Goal: Task Accomplishment & Management: Complete application form

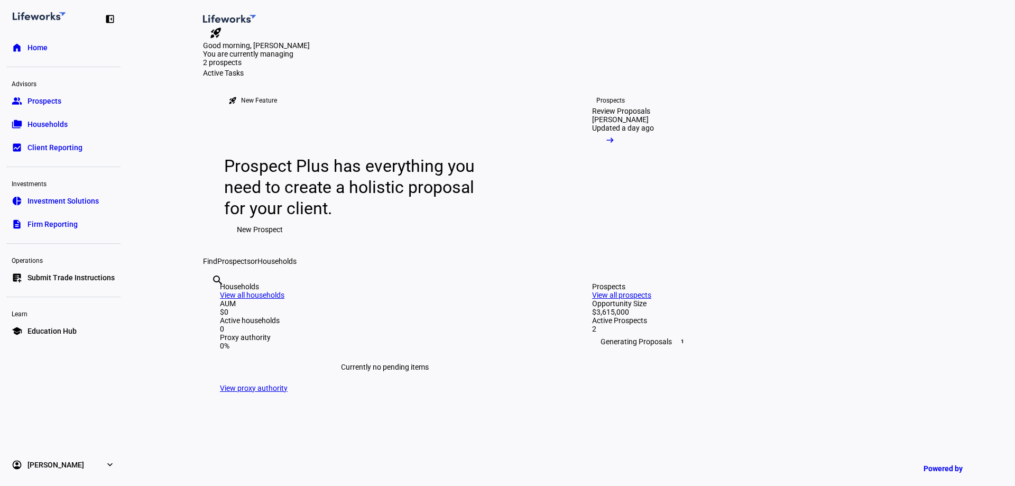
drag, startPoint x: 172, startPoint y: 115, endPoint x: 146, endPoint y: 113, distance: 25.9
click at [172, 115] on eth-layout-page-content "rocket_launch Product Updates The latest features and improvements Powered by L…" at bounding box center [571, 243] width 888 height 486
click at [44, 104] on span "Prospects" at bounding box center [44, 101] width 34 height 11
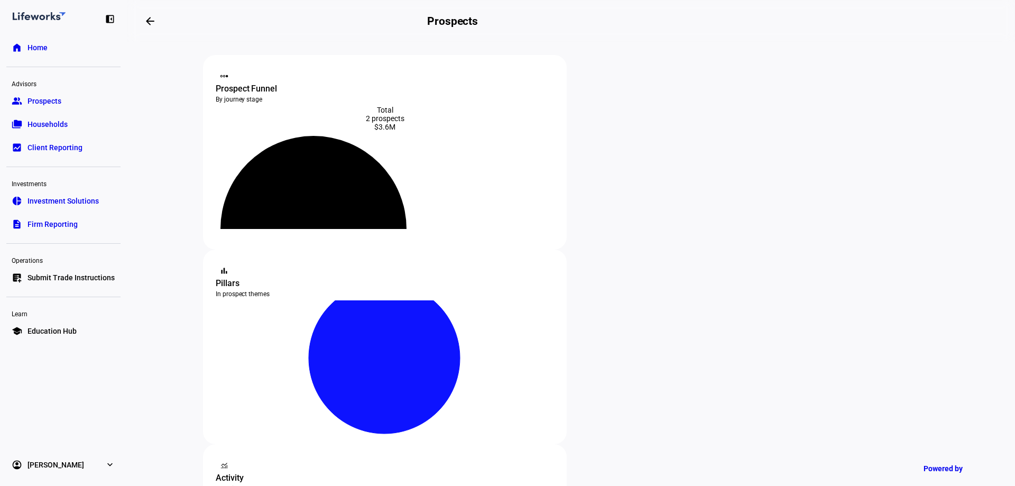
click at [82, 125] on link "folder_copy Households" at bounding box center [63, 124] width 114 height 21
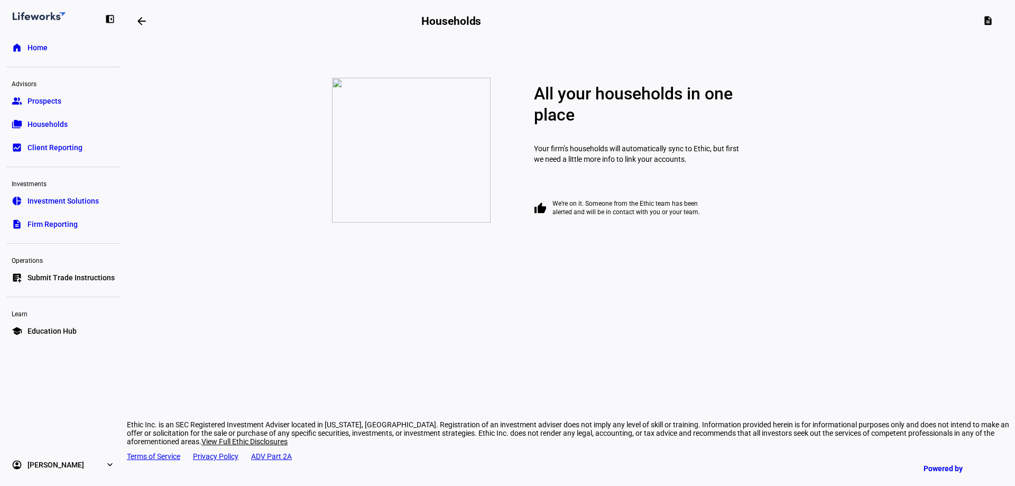
click at [72, 198] on span "Investment Solutions" at bounding box center [62, 201] width 71 height 11
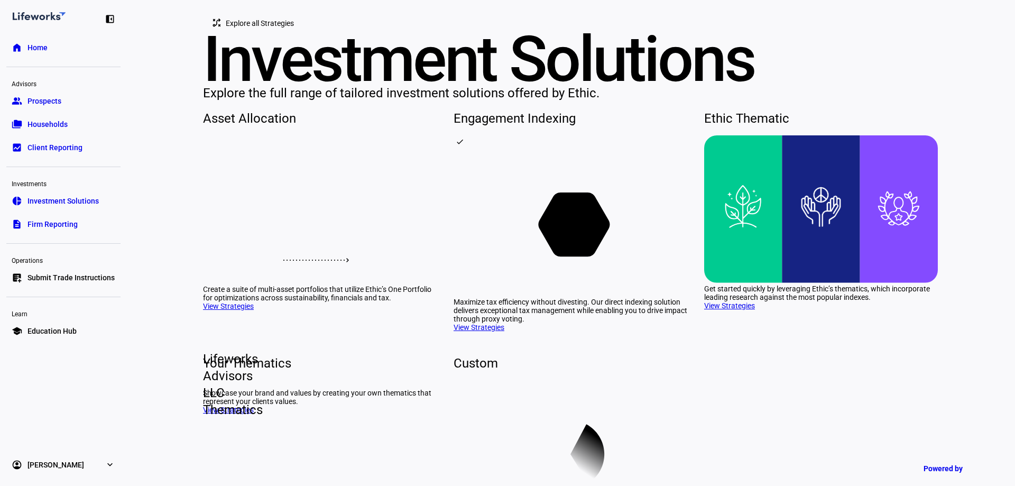
click at [90, 98] on link "group Prospects" at bounding box center [63, 100] width 114 height 21
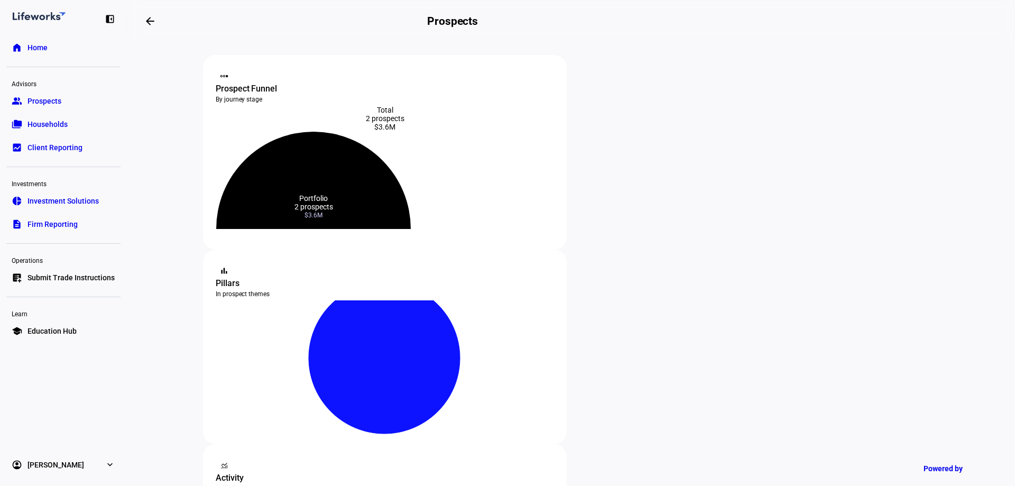
scroll to position [159, 0]
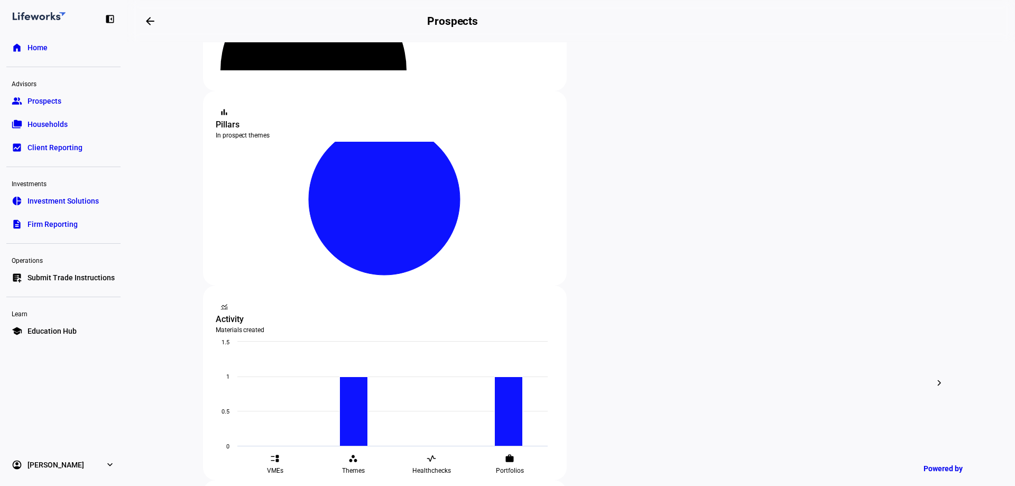
click at [51, 103] on span "Prospects" at bounding box center [44, 101] width 34 height 11
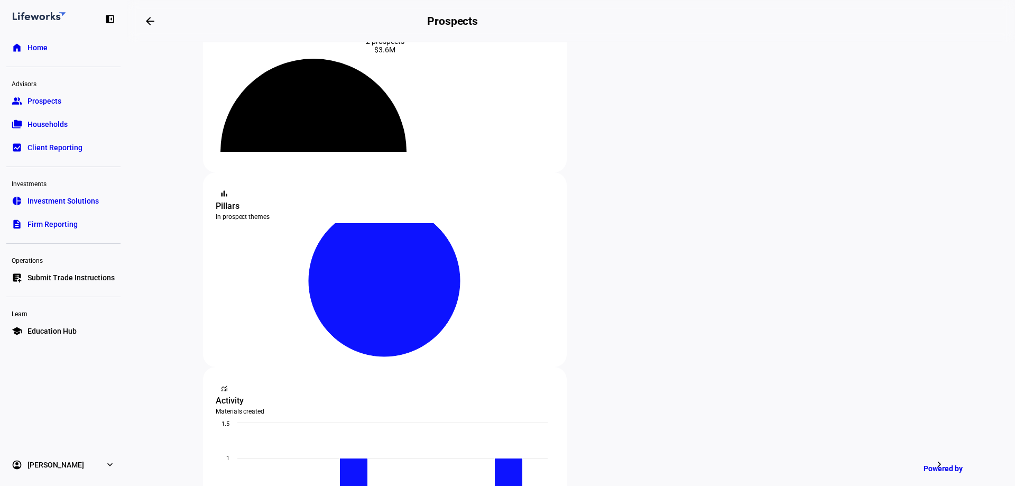
scroll to position [0, 0]
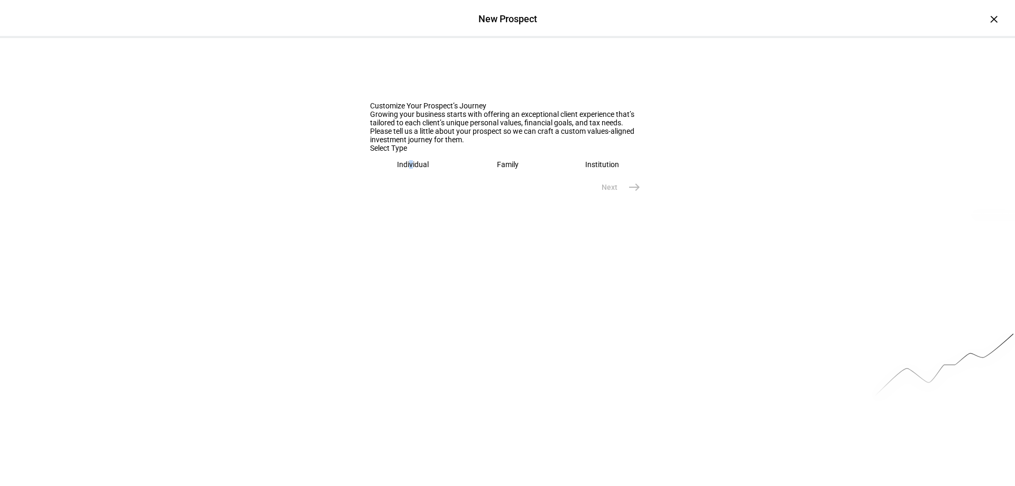
click at [404, 169] on div "Individual" at bounding box center [413, 164] width 32 height 8
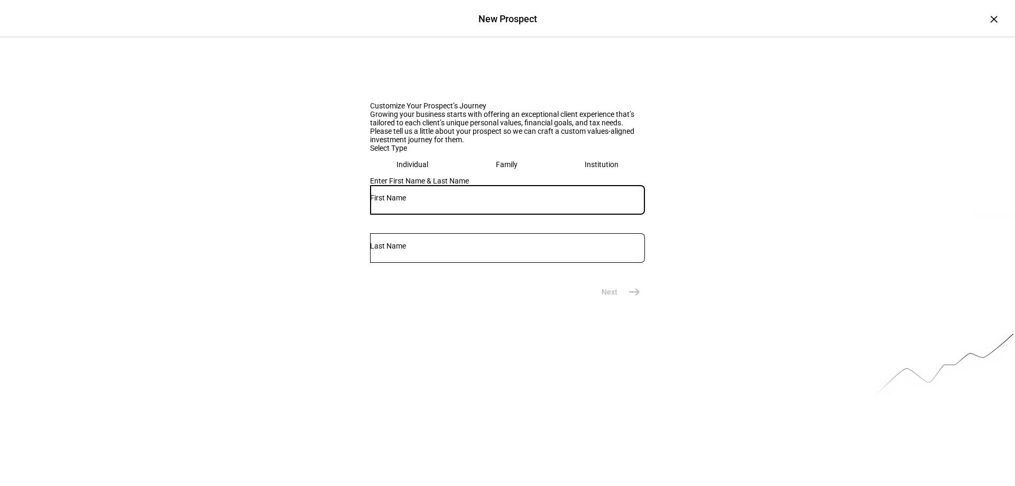
click at [412, 202] on input "text" at bounding box center [507, 197] width 275 height 8
type input "[PERSON_NAME]"
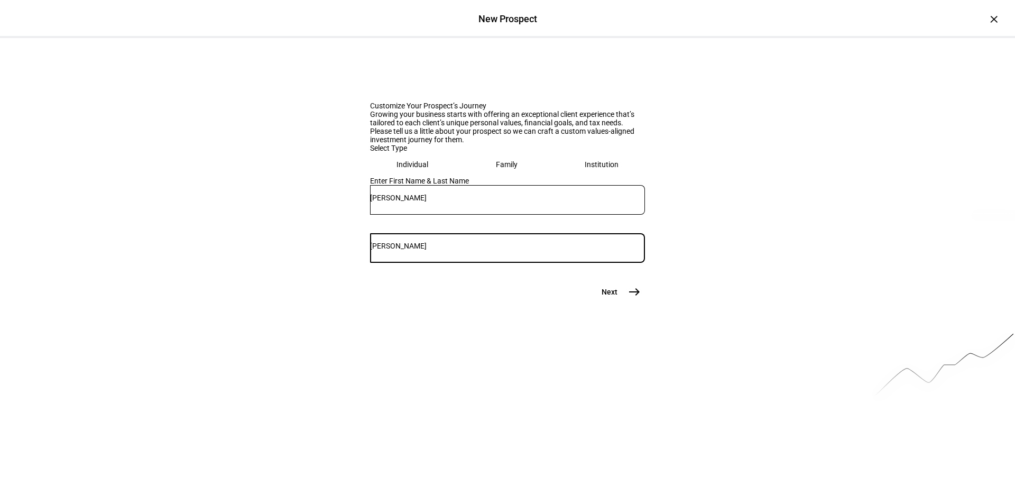
type input "[PERSON_NAME]"
click at [628, 298] on mat-icon "east" at bounding box center [634, 291] width 13 height 13
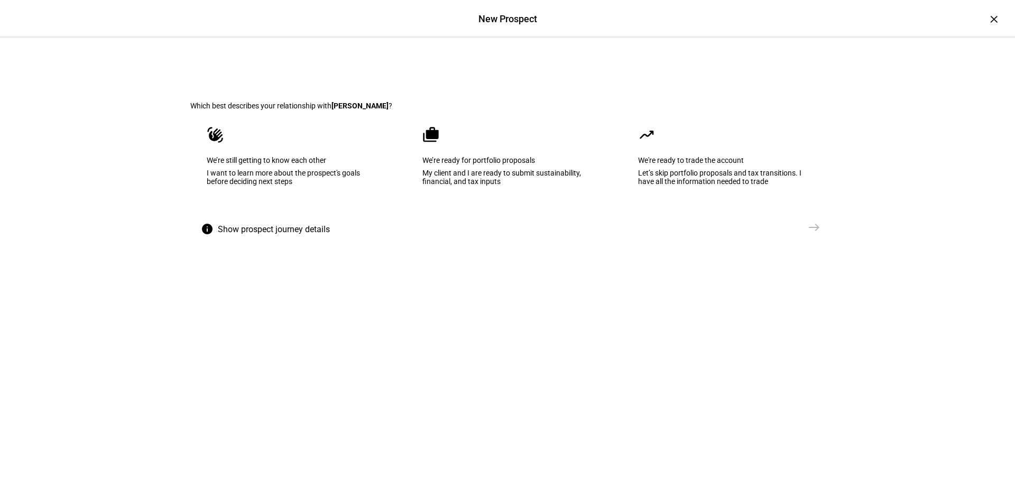
click at [526, 217] on eth-mega-radio-button "cases We’re ready for portfolio proposals My client and I are ready to submit s…" at bounding box center [507, 163] width 203 height 107
click at [807, 234] on mat-icon "east" at bounding box center [813, 227] width 13 height 13
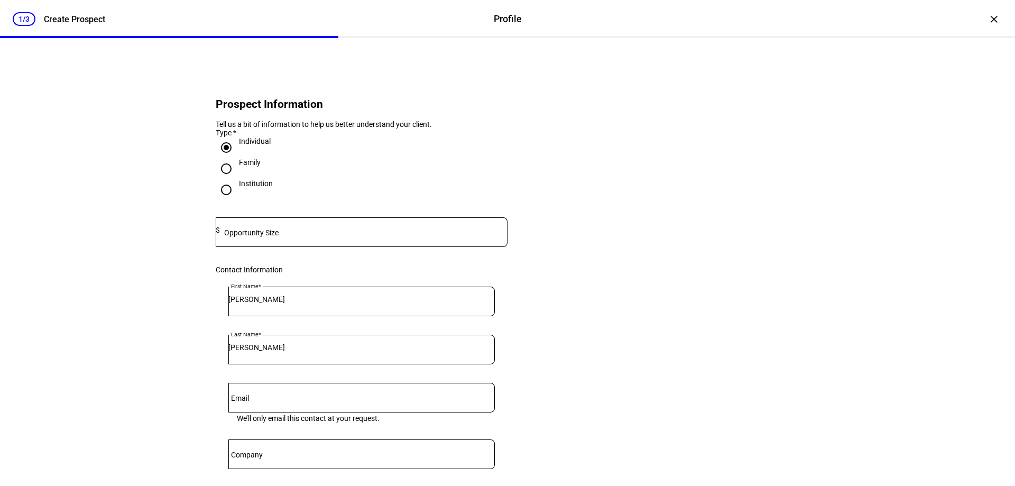
click at [250, 237] on mat-label "Opportunity Size" at bounding box center [251, 232] width 54 height 8
click at [277, 237] on mat-label "Opportunity Size" at bounding box center [251, 232] width 54 height 8
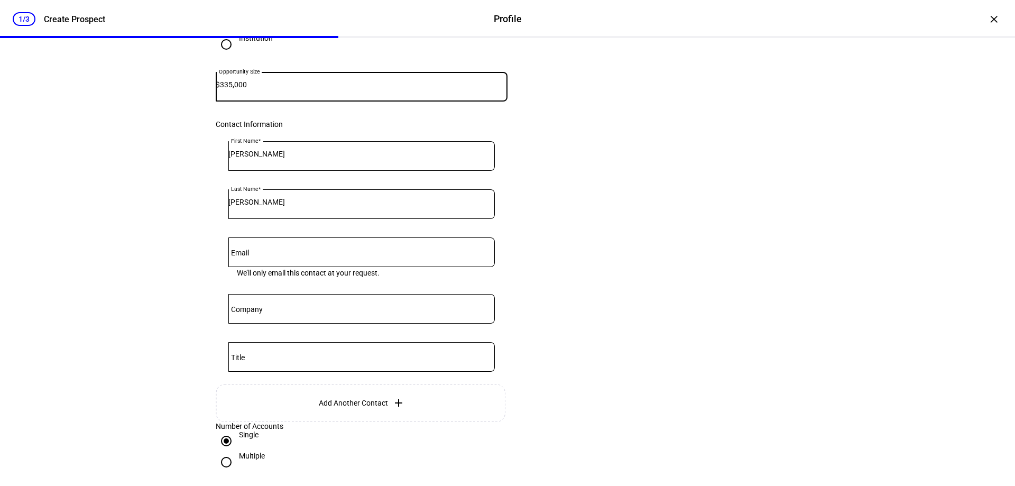
scroll to position [159, 0]
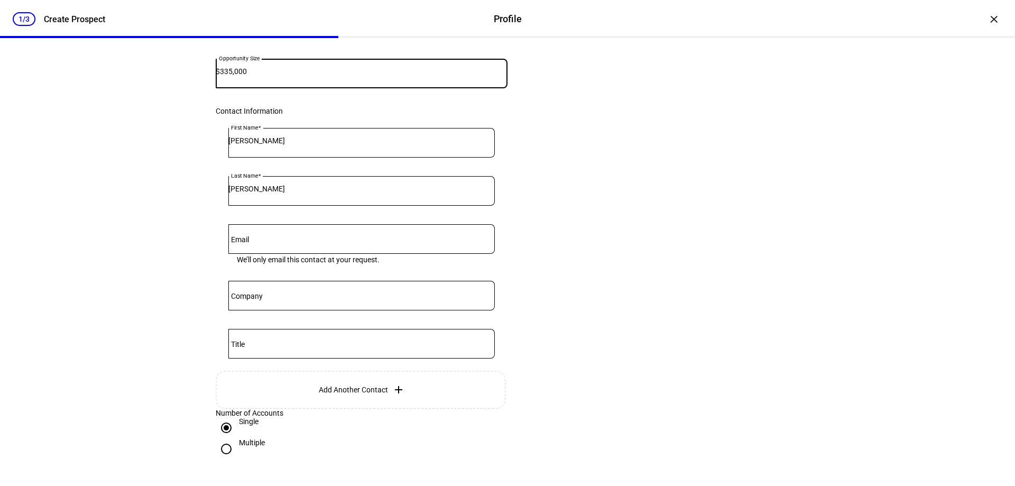
type input "335,000"
click at [238, 244] on mat-label "Email" at bounding box center [240, 239] width 18 height 8
click at [238, 241] on input "Email" at bounding box center [361, 237] width 266 height 8
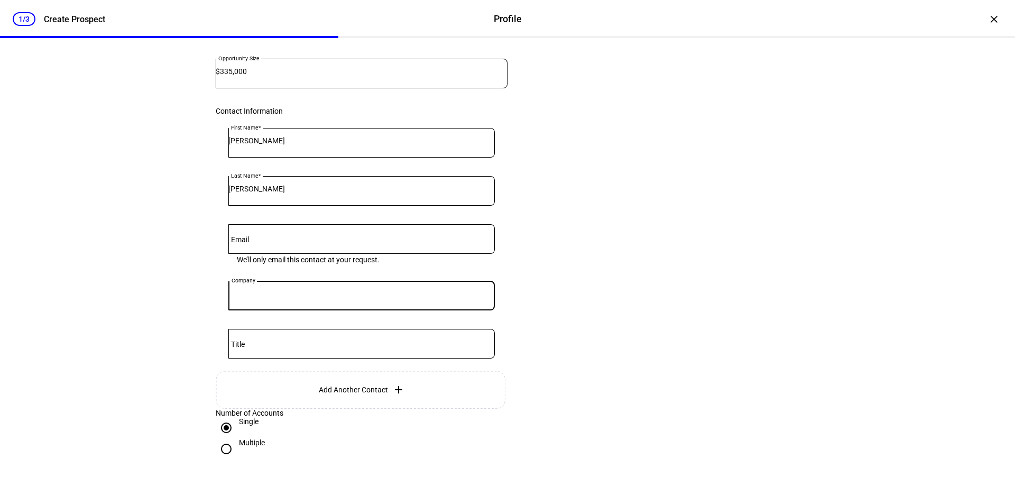
click at [309, 298] on input "Company" at bounding box center [361, 293] width 266 height 8
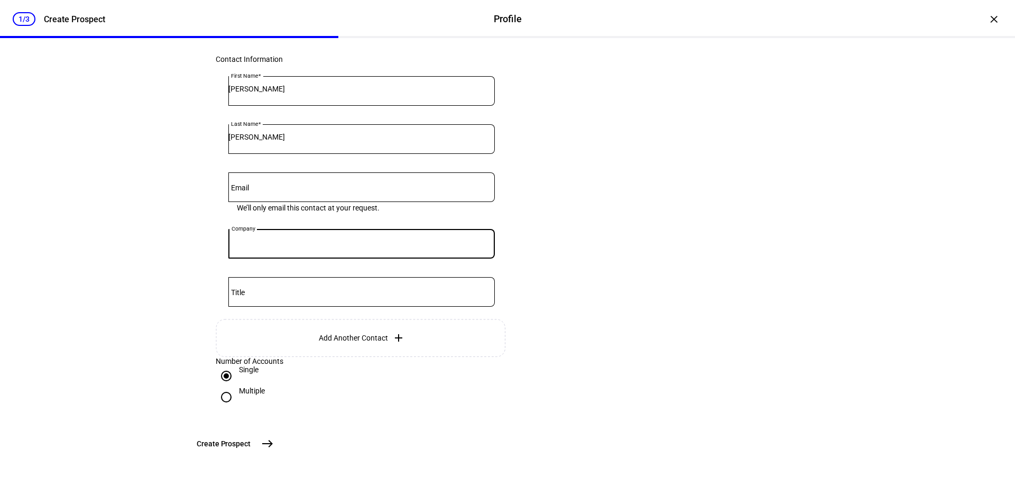
scroll to position [294, 0]
drag, startPoint x: 32, startPoint y: 321, endPoint x: 35, endPoint y: 328, distance: 7.6
click at [32, 321] on div "1/3 Create Prospect Profile Profile Create Prospect × Prospect Information Tell…" at bounding box center [507, 243] width 1015 height 486
click at [274, 440] on mat-icon "east" at bounding box center [267, 443] width 13 height 13
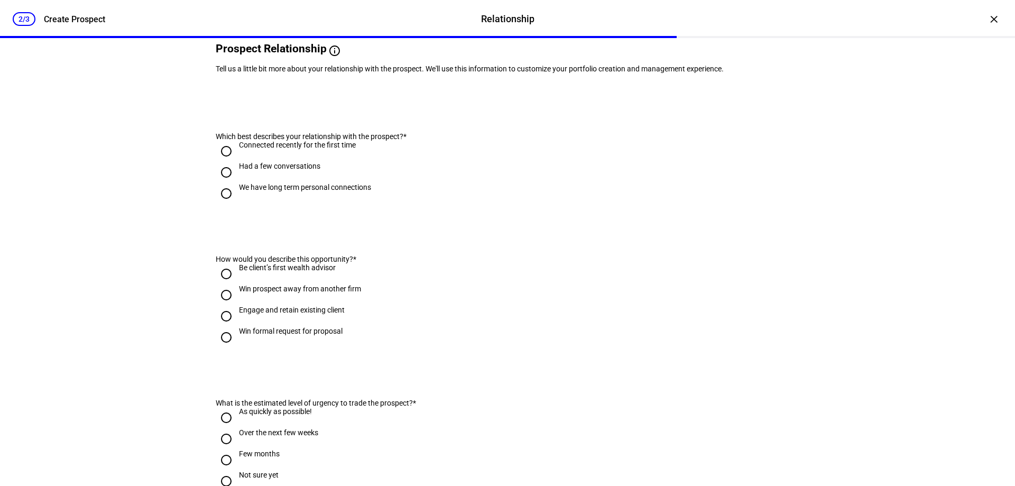
scroll to position [0, 0]
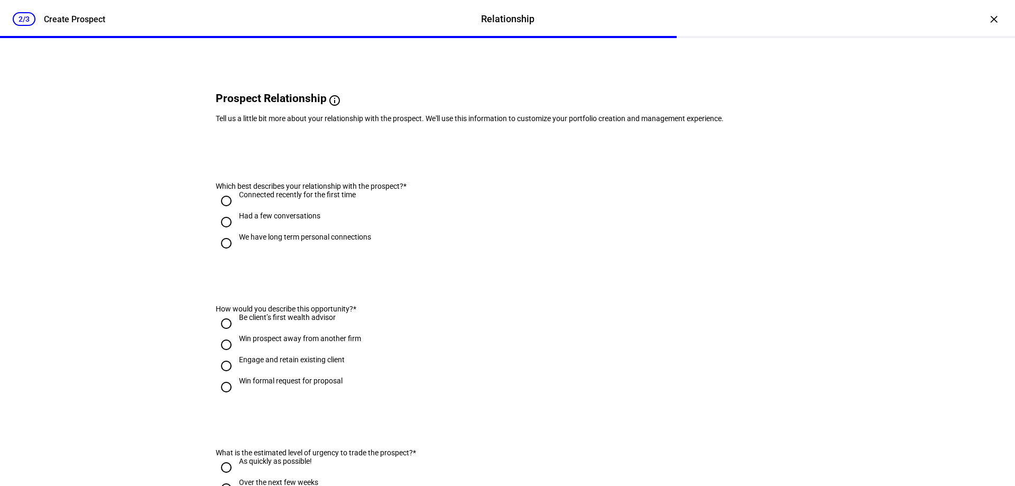
scroll to position [106, 0]
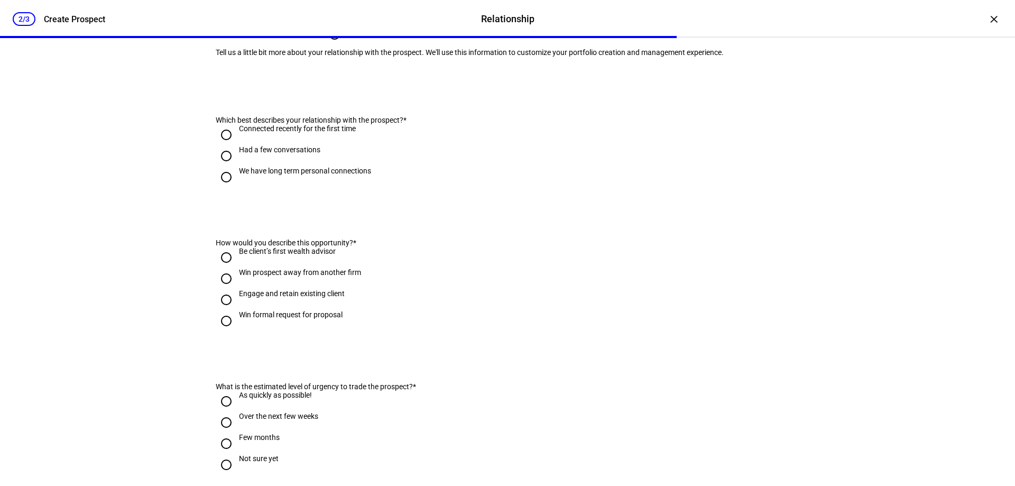
click at [220, 166] on input "Had a few conversations" at bounding box center [226, 155] width 21 height 21
radio input "true"
drag, startPoint x: 224, startPoint y: 314, endPoint x: 213, endPoint y: 316, distance: 10.8
click at [220, 289] on input "Win prospect away from another firm" at bounding box center [226, 278] width 21 height 21
radio input "true"
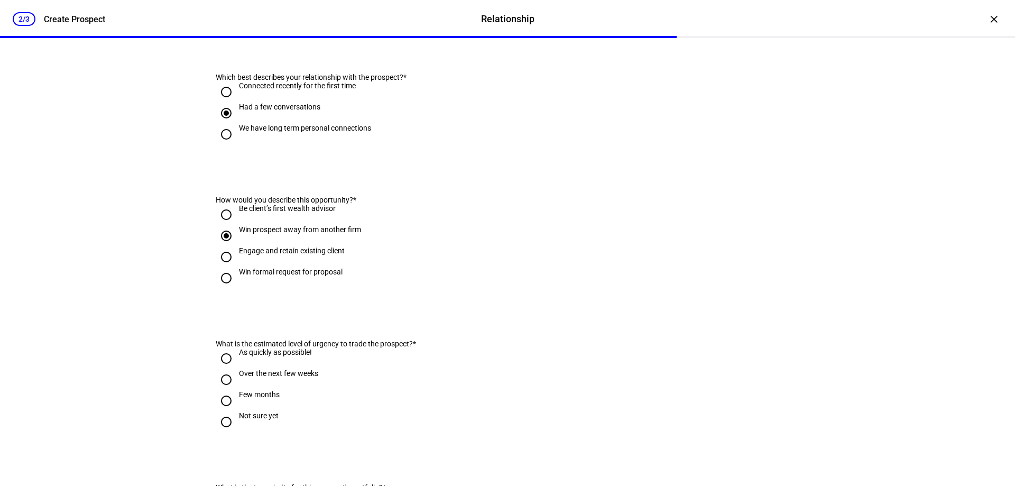
scroll to position [370, 0]
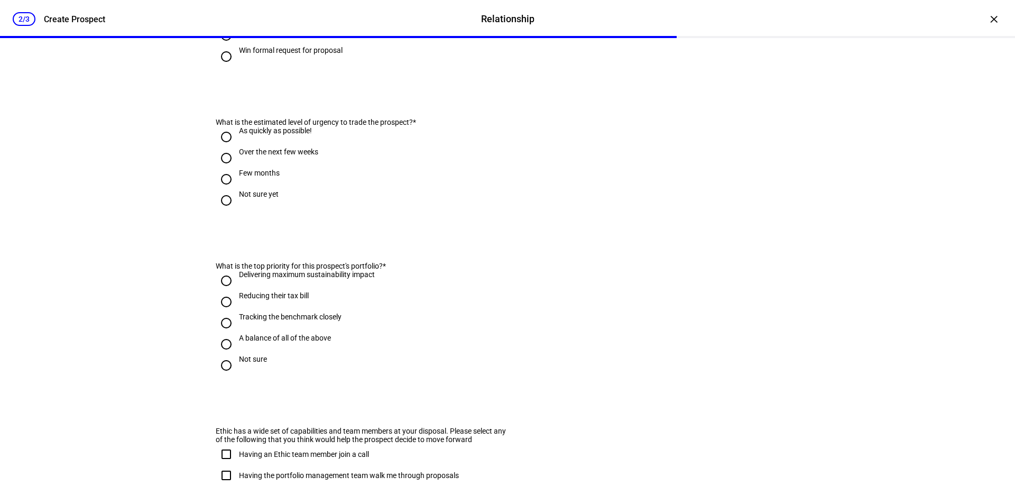
click at [220, 147] on input "As quickly as possible!" at bounding box center [226, 136] width 21 height 21
radio input "true"
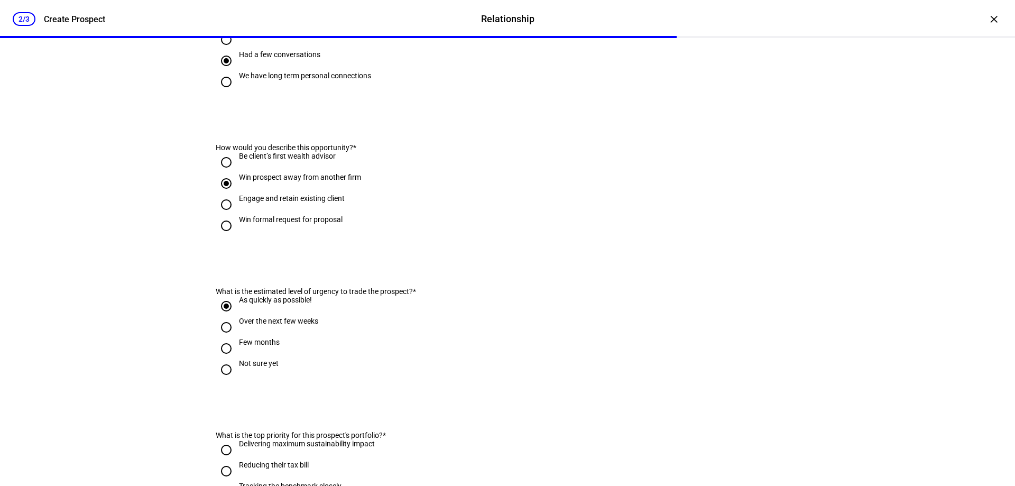
scroll to position [200, 0]
click at [985, 22] on div "×" at bounding box center [993, 19] width 17 height 17
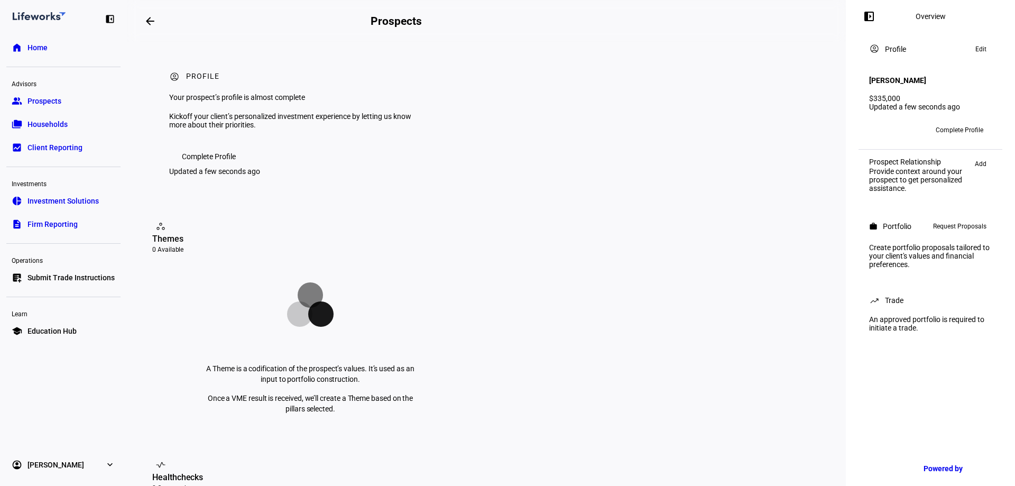
scroll to position [106, 0]
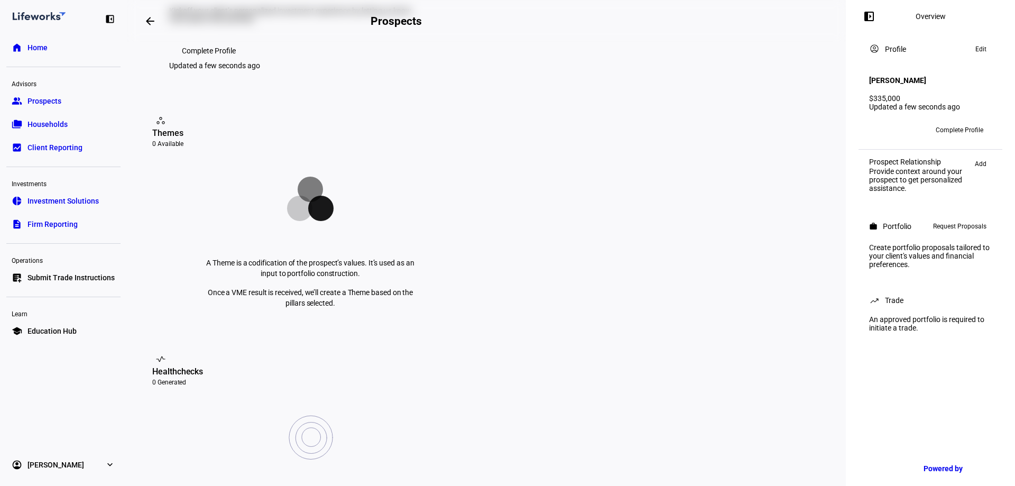
click at [950, 224] on span "Request Proposals" at bounding box center [959, 226] width 53 height 13
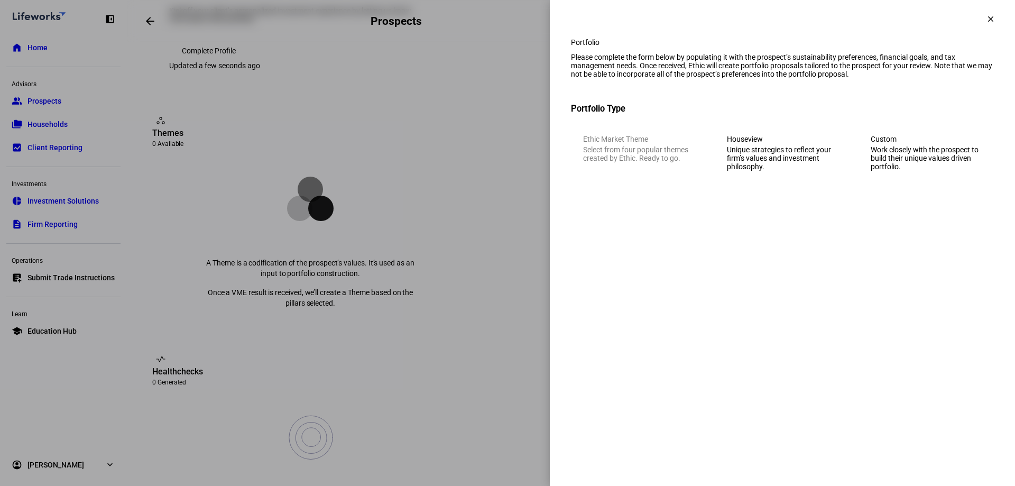
click at [754, 171] on div "Unique strategies to reflect your firm’s values and investment philosophy." at bounding box center [782, 157] width 111 height 25
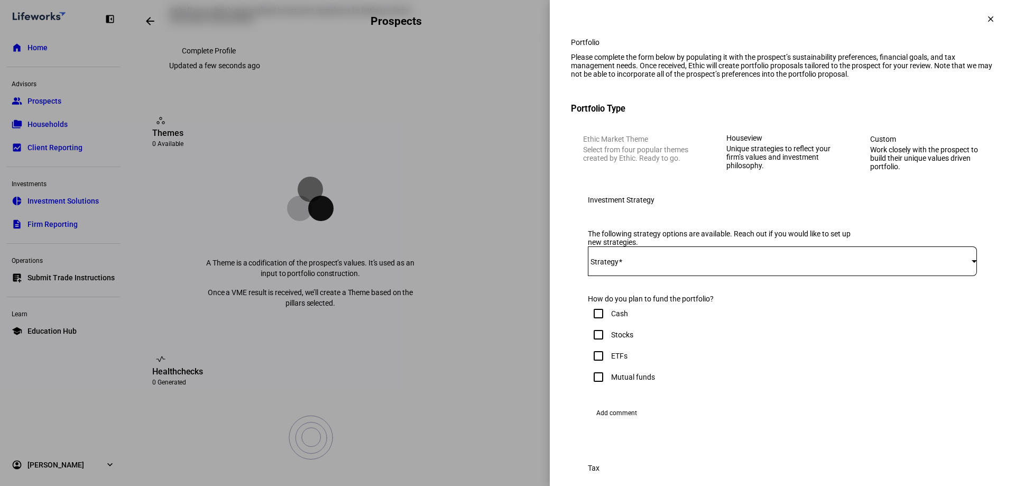
click at [671, 276] on div at bounding box center [782, 261] width 389 height 30
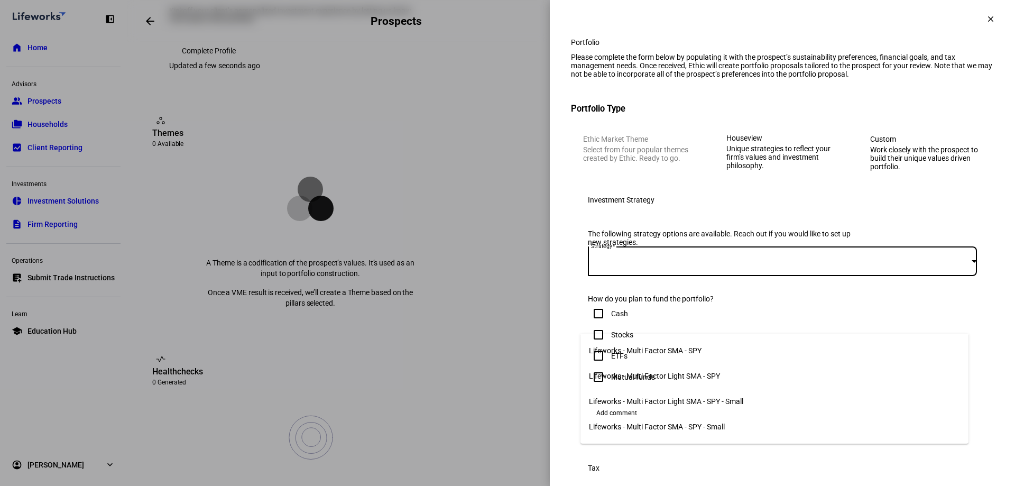
click at [687, 371] on span "Lifeworks - Multi Factor Light SMA - SPY" at bounding box center [654, 375] width 131 height 8
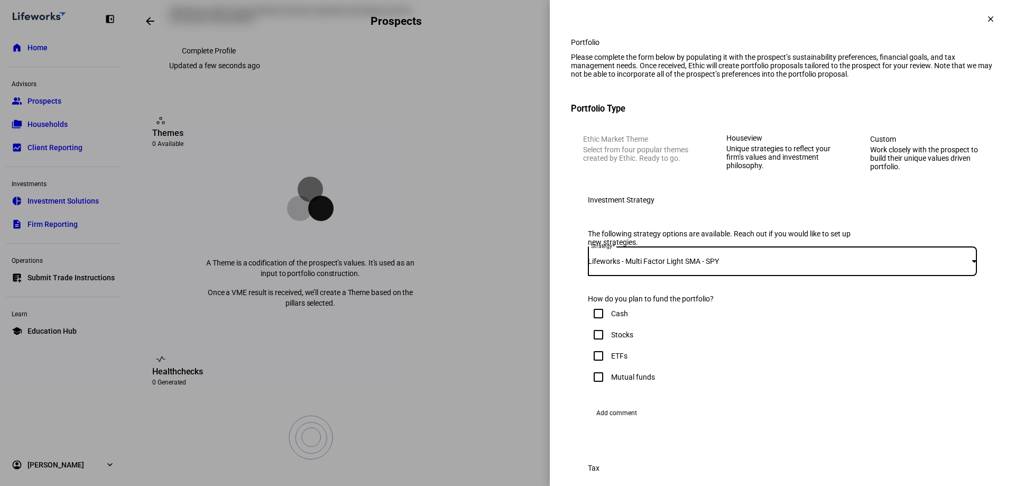
click at [808, 265] on div "Lifeworks - Multi Factor Light SMA - SPY" at bounding box center [780, 261] width 384 height 8
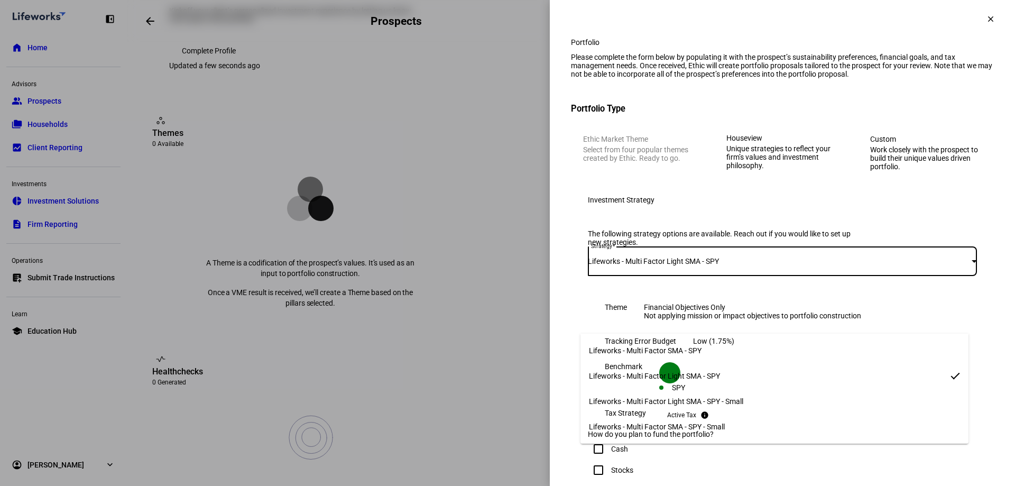
click at [989, 402] on div at bounding box center [507, 243] width 1015 height 486
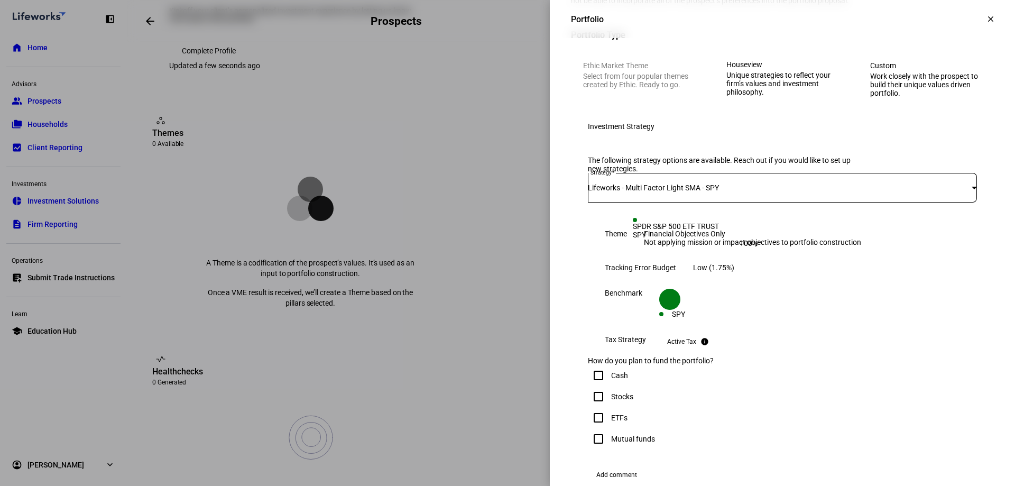
scroll to position [53, 0]
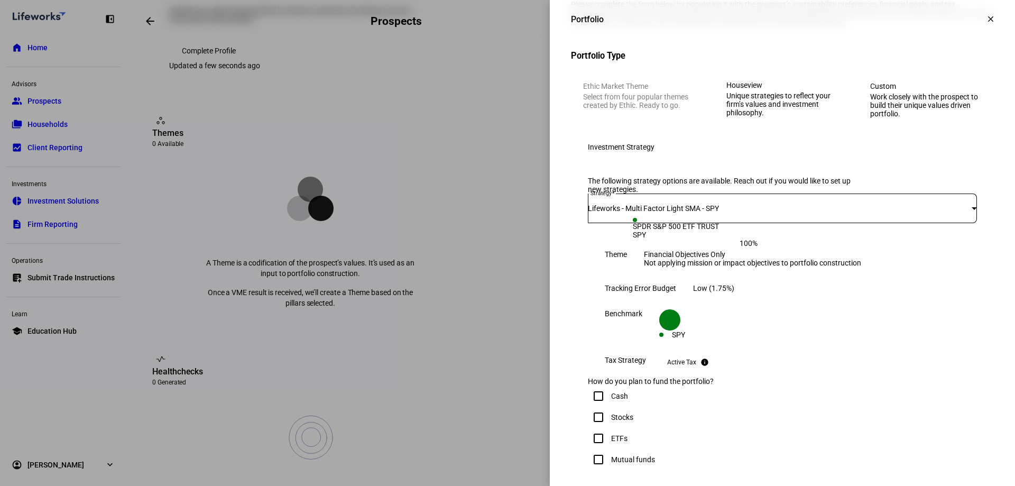
click at [741, 212] on div "Lifeworks - Multi Factor Light SMA - SPY" at bounding box center [780, 208] width 384 height 8
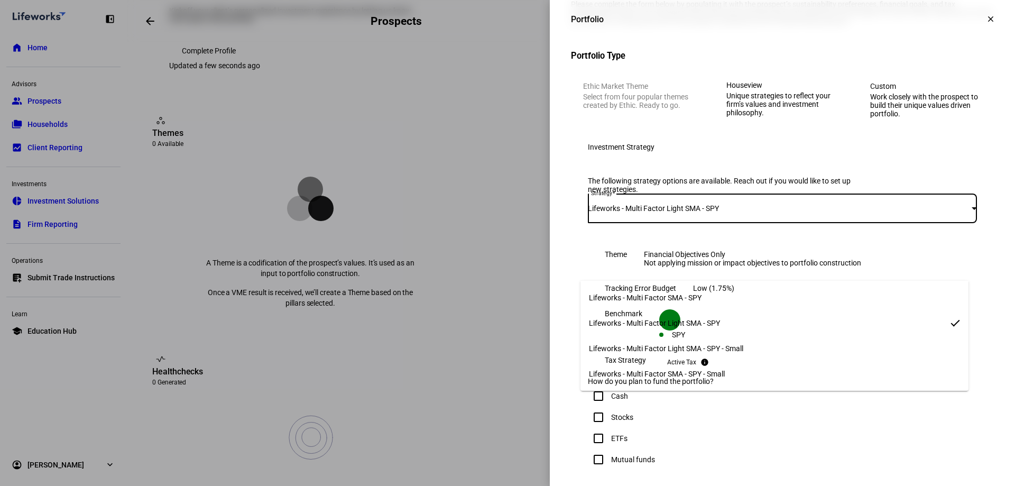
click at [728, 321] on mat-option "Lifeworks - Multi Factor Light SMA - SPY" at bounding box center [774, 322] width 388 height 25
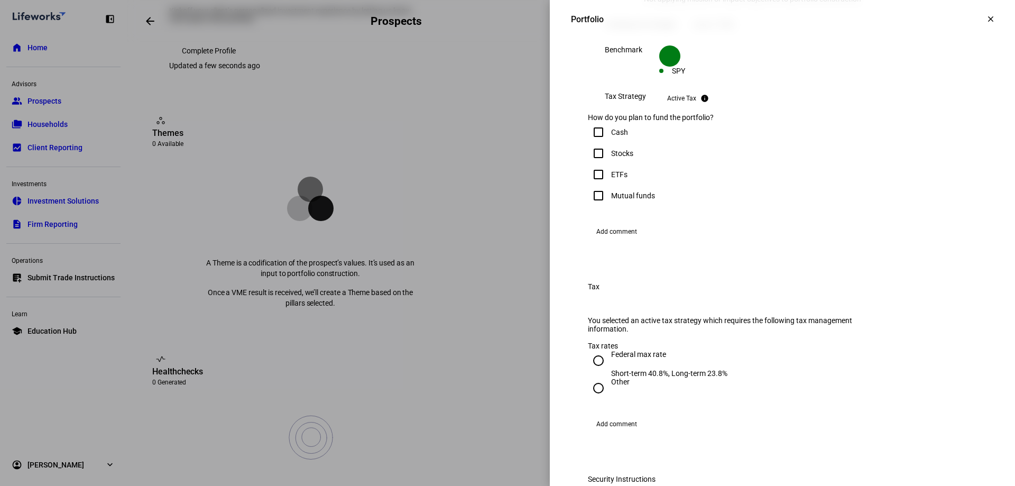
scroll to position [317, 0]
click at [588, 142] on input "Cash" at bounding box center [598, 131] width 21 height 21
checkbox input "true"
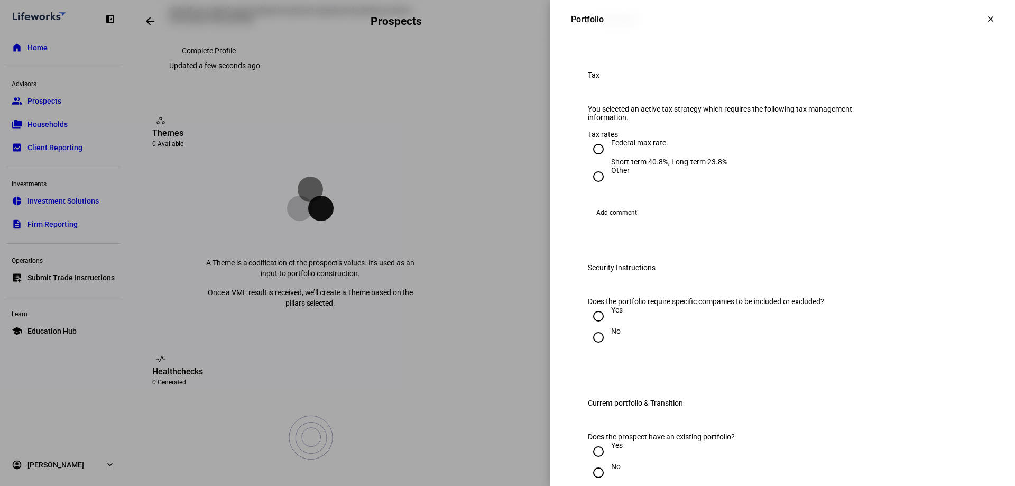
scroll to position [528, 0]
click at [592, 187] on input "Other" at bounding box center [598, 175] width 21 height 21
radio input "true"
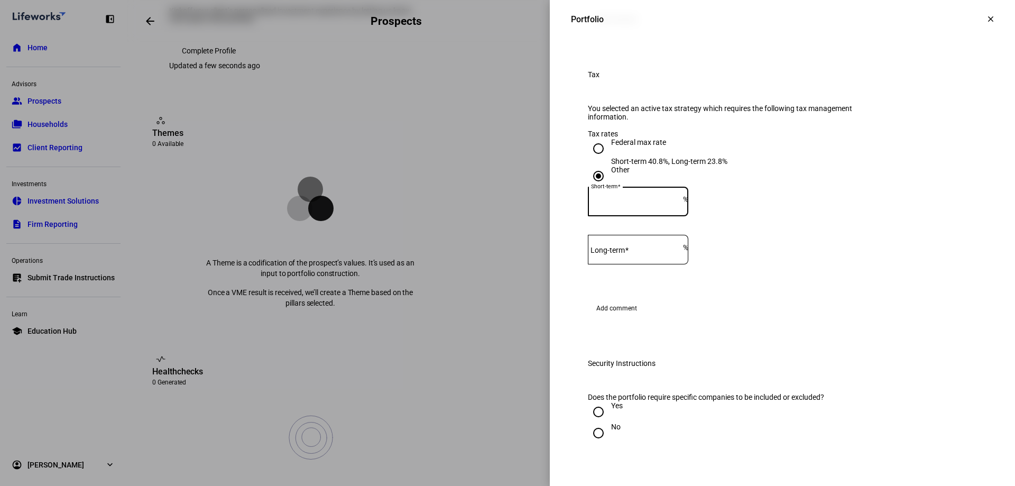
click at [666, 203] on input "Short-term" at bounding box center [635, 199] width 95 height 8
type input "22"
click at [667, 264] on div at bounding box center [635, 250] width 95 height 30
type input "2"
type input "15"
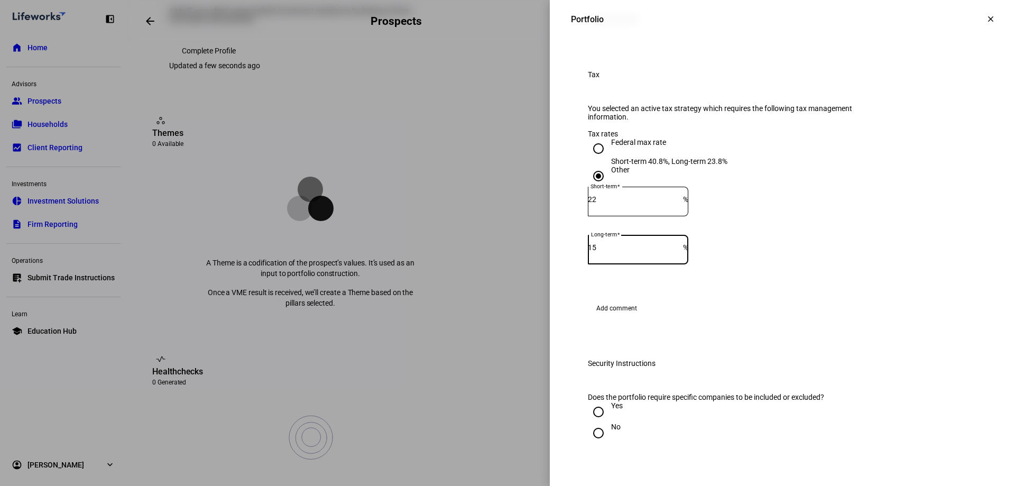
click at [799, 274] on eth-form-field-wrapper "Long-term 15 %" at bounding box center [782, 255] width 389 height 40
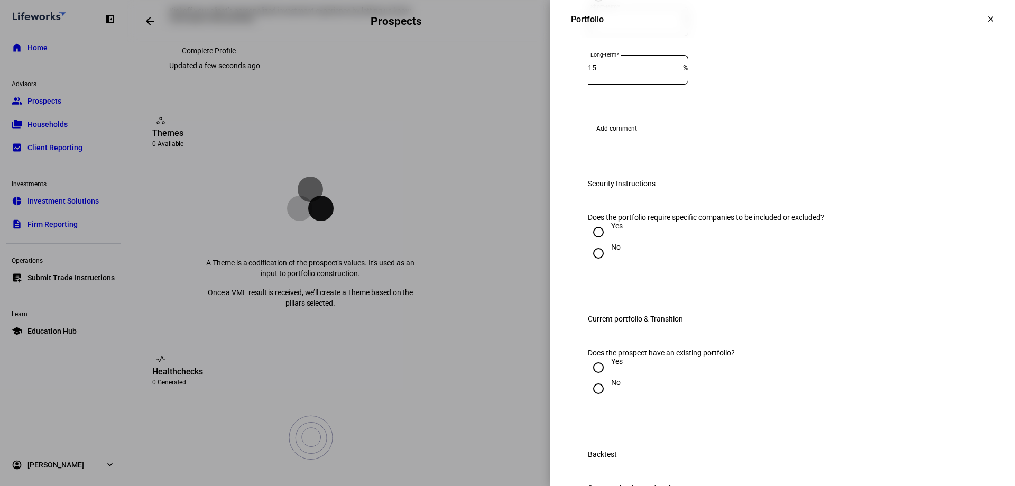
scroll to position [740, 0]
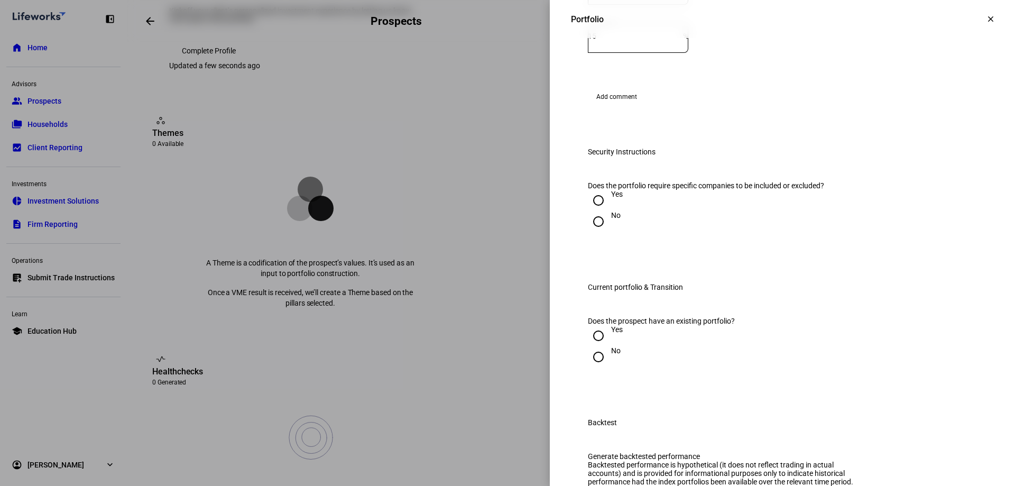
click at [588, 232] on input "No" at bounding box center [598, 221] width 21 height 21
radio input "true"
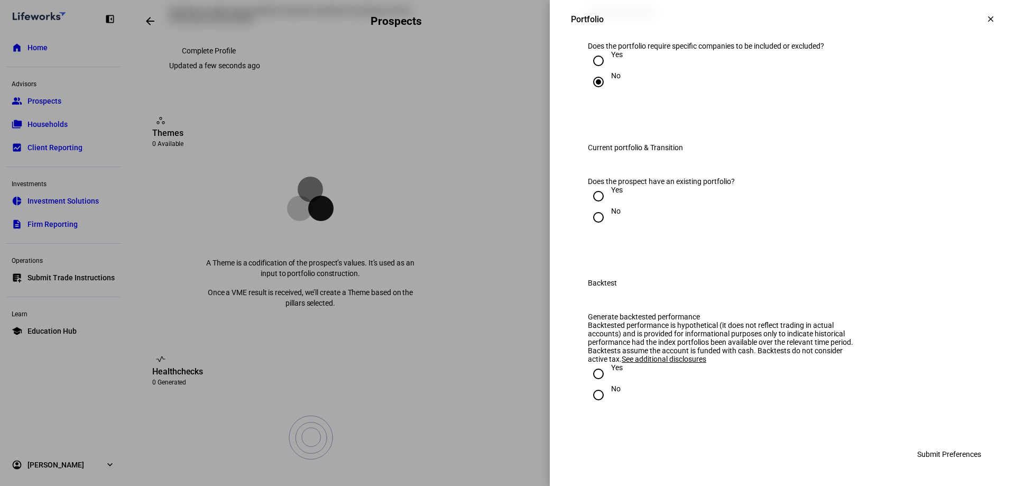
scroll to position [951, 0]
drag, startPoint x: 591, startPoint y: 278, endPoint x: 675, endPoint y: 286, distance: 84.4
click at [675, 228] on mat-radio-group "Yes No" at bounding box center [782, 206] width 389 height 42
click at [591, 207] on input "Yes" at bounding box center [598, 195] width 21 height 21
radio input "true"
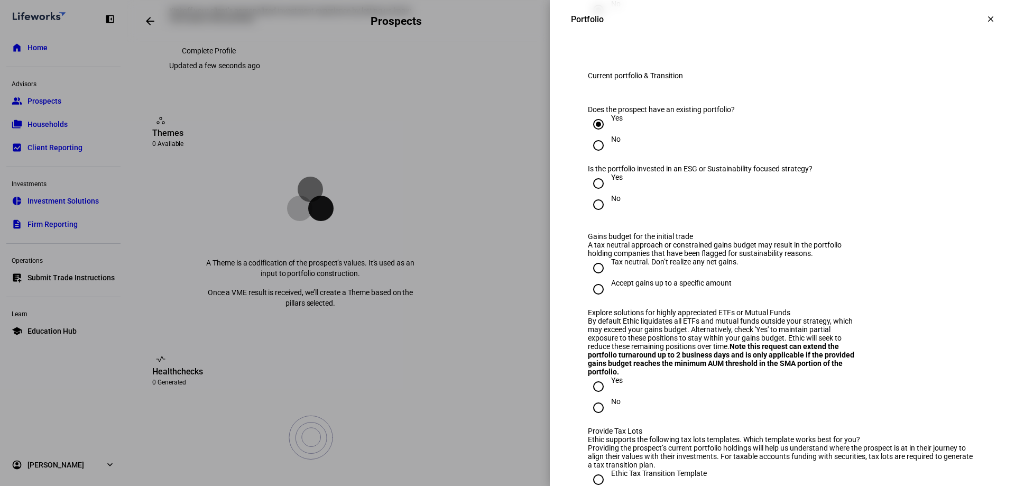
click at [591, 215] on input "No" at bounding box center [598, 204] width 21 height 21
radio input "true"
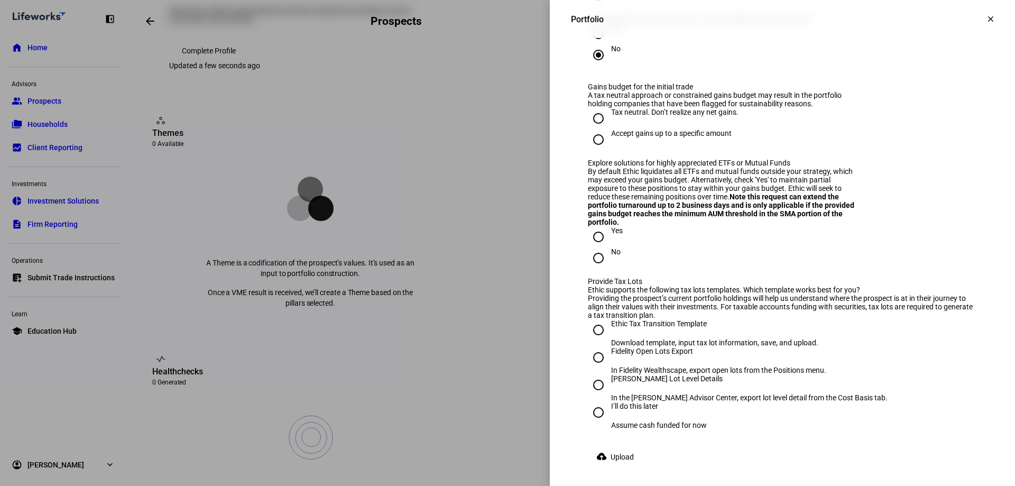
scroll to position [1163, 0]
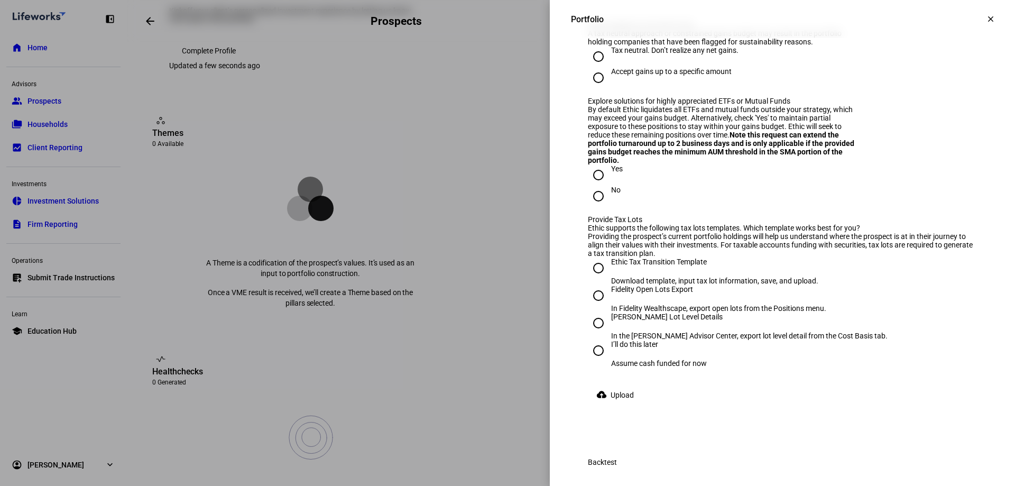
click at [595, 67] on input "Tax neutral. Don’t realize any net gains." at bounding box center [598, 56] width 21 height 21
radio input "true"
click at [594, 185] on input "Yes" at bounding box center [598, 174] width 21 height 21
radio input "true"
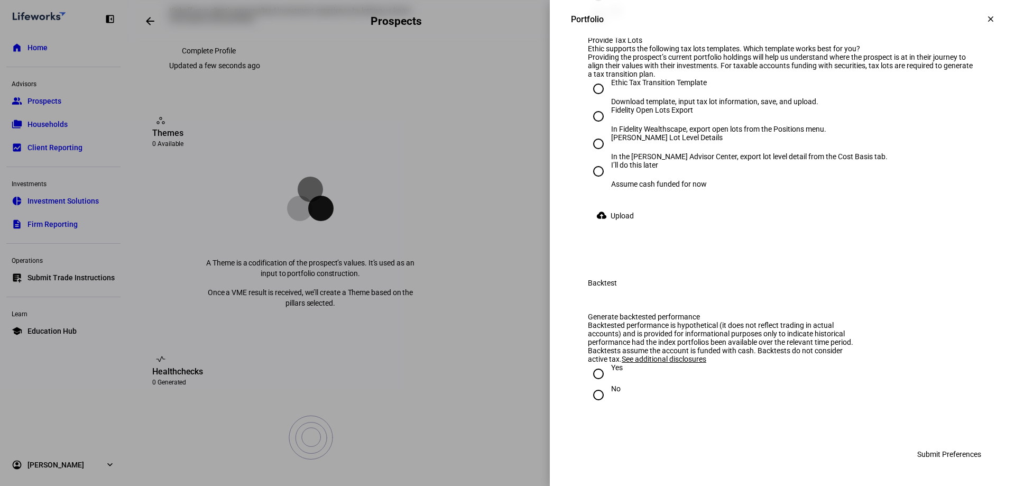
scroll to position [1547, 0]
